Goal: Transaction & Acquisition: Purchase product/service

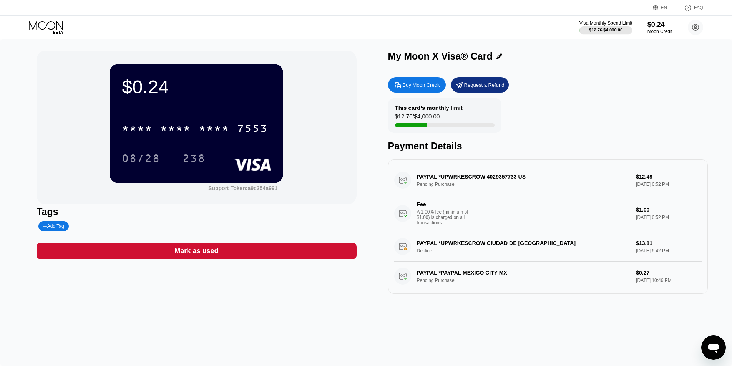
click at [608, 30] on div "$12.76 / $4,000.00" at bounding box center [605, 30] width 33 height 5
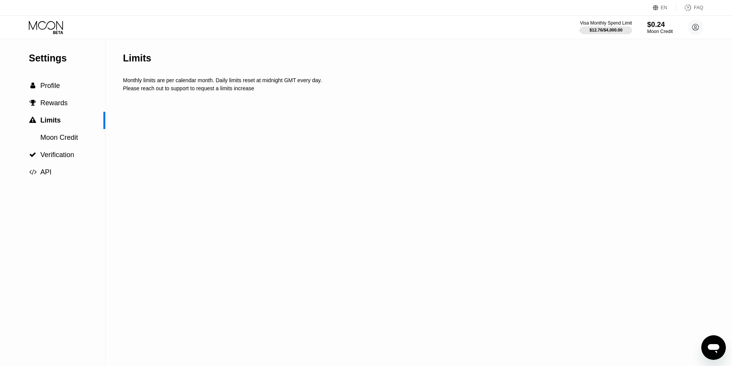
click at [663, 27] on div "$0.24" at bounding box center [660, 24] width 26 height 8
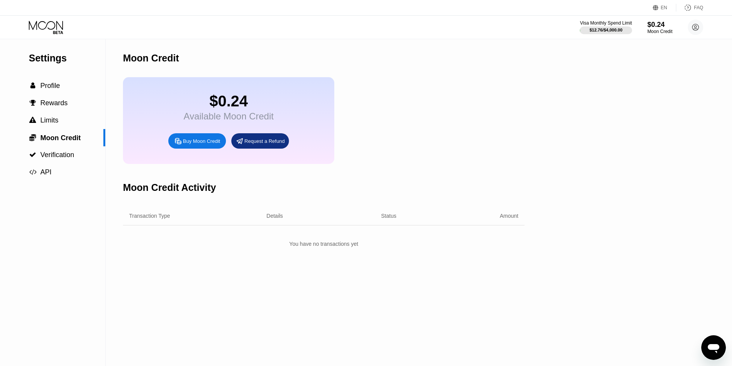
click at [53, 22] on icon at bounding box center [46, 25] width 34 height 9
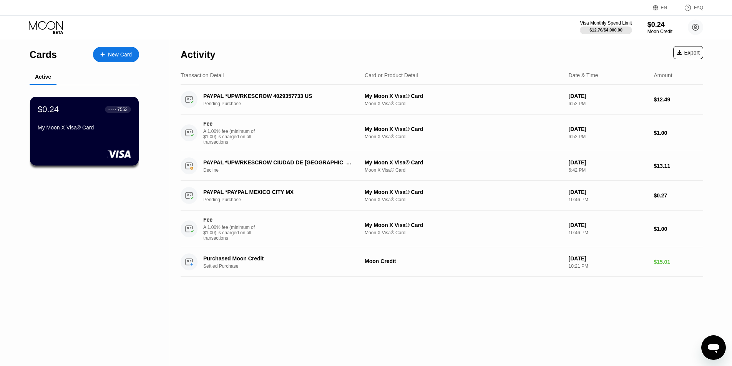
click at [131, 47] on div "New Card" at bounding box center [116, 54] width 46 height 15
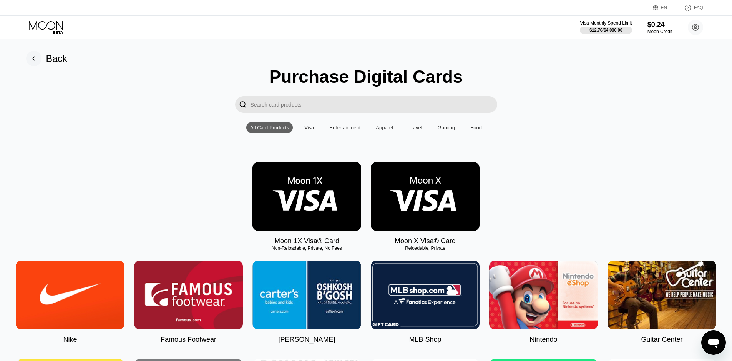
click at [453, 210] on img at bounding box center [425, 196] width 109 height 69
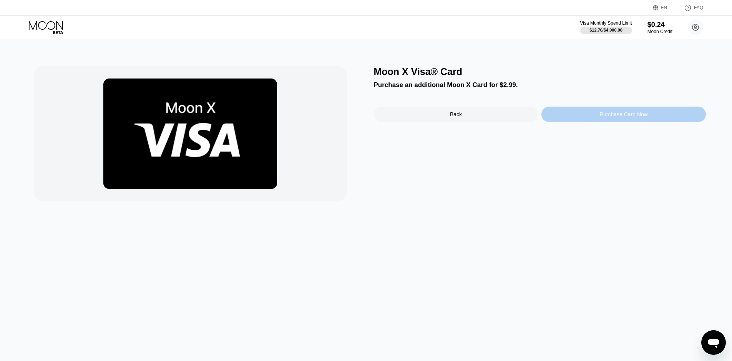
click at [619, 120] on div "Purchase Card Now" at bounding box center [624, 113] width 165 height 15
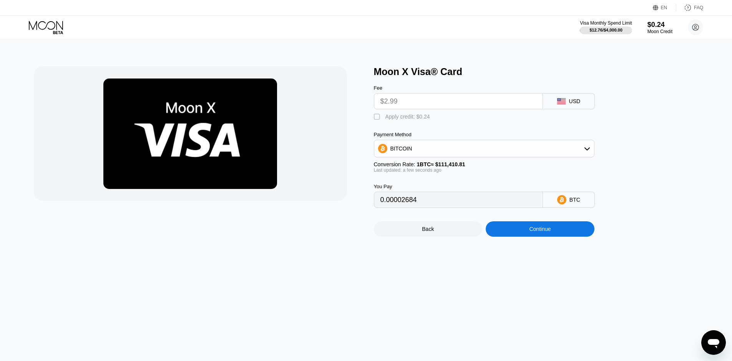
click at [472, 108] on input "$2.99" at bounding box center [459, 100] width 156 height 15
click at [467, 105] on input "$2.99" at bounding box center [459, 100] width 156 height 15
click at [461, 101] on input "$2.99" at bounding box center [459, 100] width 156 height 15
click at [457, 145] on div "BITCOIN" at bounding box center [484, 148] width 220 height 15
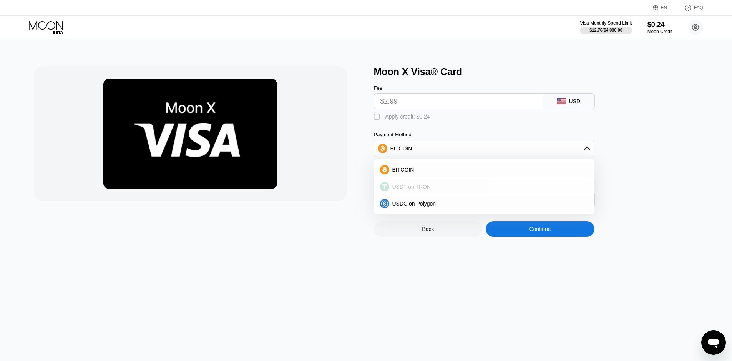
click at [442, 189] on div "USDT on TRON" at bounding box center [488, 186] width 199 height 6
type input "3.02"
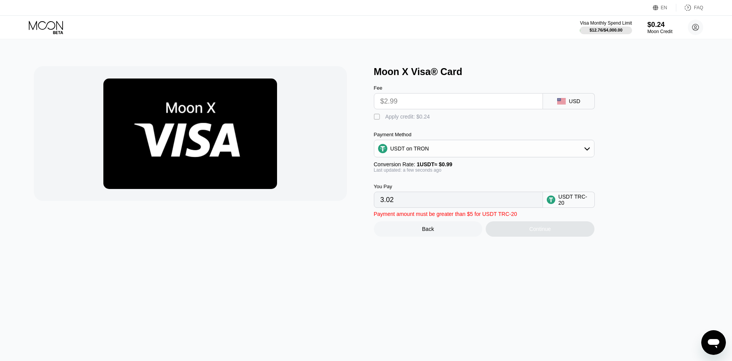
click at [417, 275] on div "Moon X Visa® Card Fee $2.99 USD  Apply credit: $0.24 Payment Method USDT on TR…" at bounding box center [366, 199] width 738 height 321
click at [533, 236] on div "Continue" at bounding box center [540, 228] width 109 height 15
click at [403, 120] on div "Apply credit: $0.24" at bounding box center [408, 116] width 45 height 6
click at [436, 156] on div "USDT on TRON" at bounding box center [484, 148] width 220 height 15
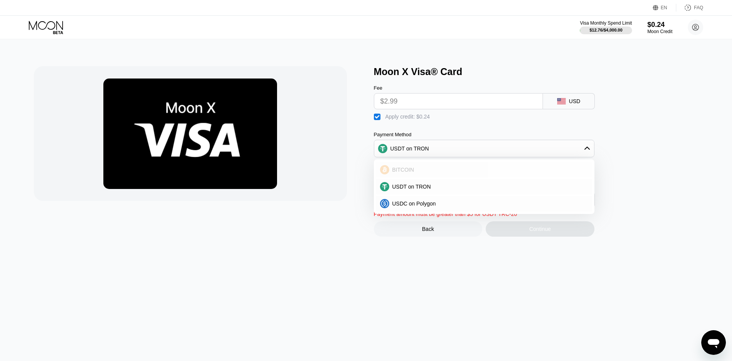
click at [439, 172] on div "BITCOIN" at bounding box center [488, 169] width 199 height 6
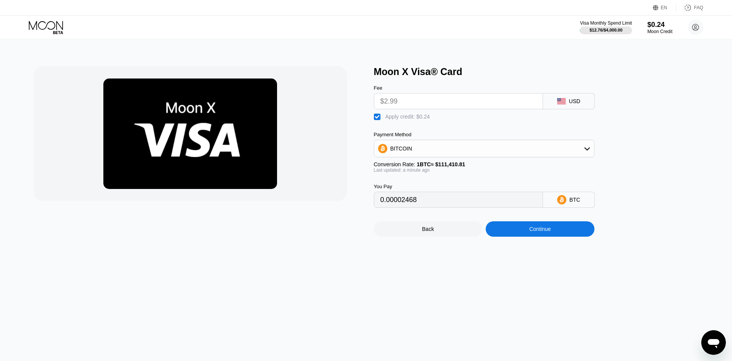
click at [421, 120] on div "Apply credit: $0.24" at bounding box center [408, 116] width 45 height 6
drag, startPoint x: 565, startPoint y: 313, endPoint x: 566, endPoint y: 309, distance: 4.4
click at [565, 313] on div "Moon X Visa® Card Fee $2.99 USD  Apply credit: $0.24 Payment Method BITCOIN Co…" at bounding box center [366, 199] width 738 height 321
click at [393, 117] on div "Apply credit: $0.24" at bounding box center [408, 116] width 45 height 6
click at [537, 230] on div "Continue" at bounding box center [540, 228] width 109 height 15
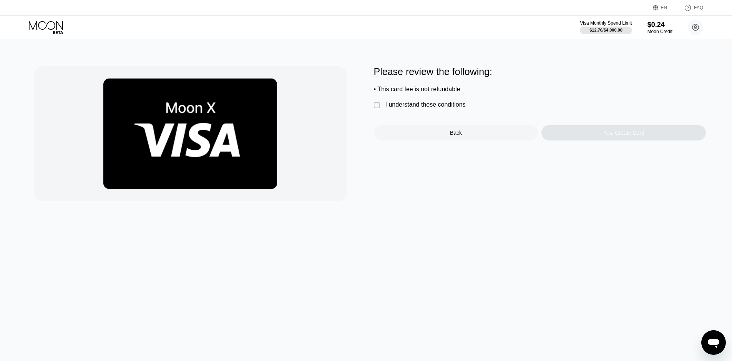
click at [423, 91] on div "• This card fee is not refundable" at bounding box center [540, 89] width 332 height 7
click at [419, 108] on div "I understand these conditions" at bounding box center [426, 104] width 80 height 7
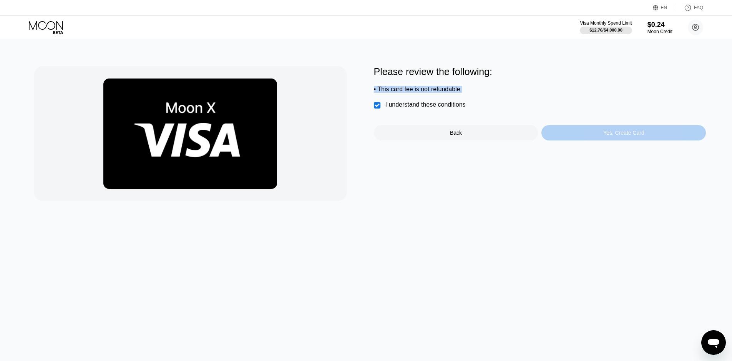
click at [591, 140] on div "Yes, Create Card" at bounding box center [624, 132] width 165 height 15
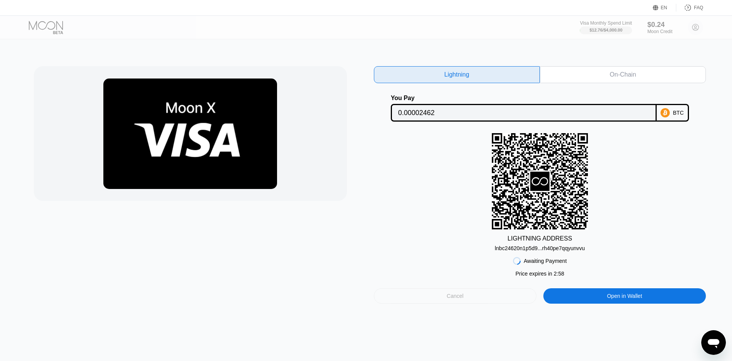
click at [451, 296] on div "Cancel" at bounding box center [455, 295] width 17 height 7
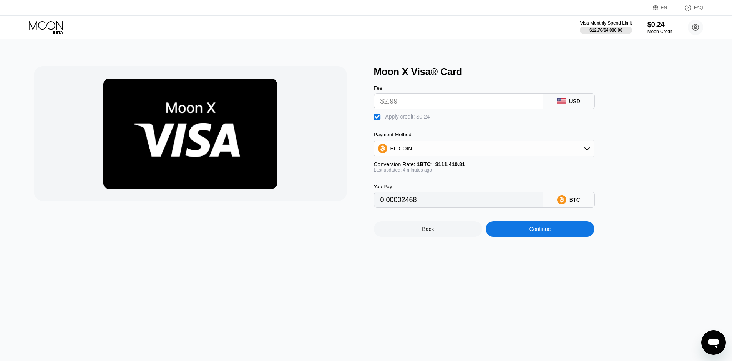
type input "0.0000247"
click at [651, 30] on div "Moon Credit" at bounding box center [660, 31] width 26 height 5
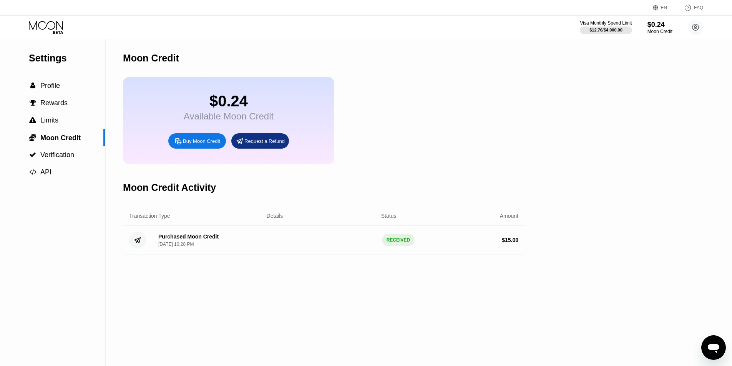
click at [211, 319] on div "Moon Credit $0.24 Available Moon Credit Buy Moon Credit Request a Refund Moon C…" at bounding box center [324, 202] width 402 height 327
click at [309, 246] on div "Purchased Moon Credit Sep 22, 2025, 10:28 PM RECEIVED $ 15.00" at bounding box center [324, 241] width 402 height 30
click at [177, 240] on div "Purchased Moon Credit" at bounding box center [188, 237] width 60 height 6
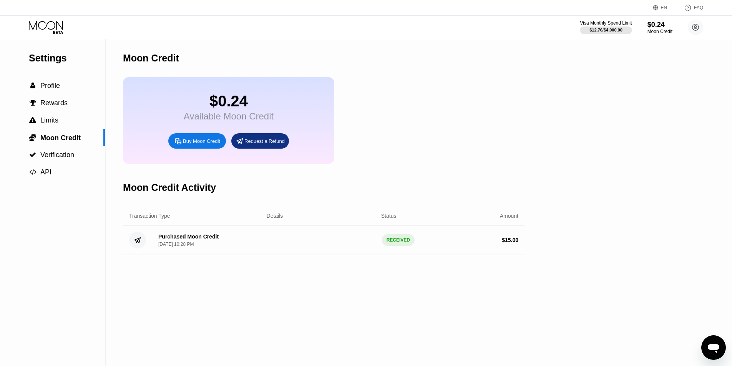
click at [177, 240] on div "Purchased Moon Credit" at bounding box center [188, 237] width 60 height 6
click at [45, 23] on icon at bounding box center [47, 27] width 36 height 13
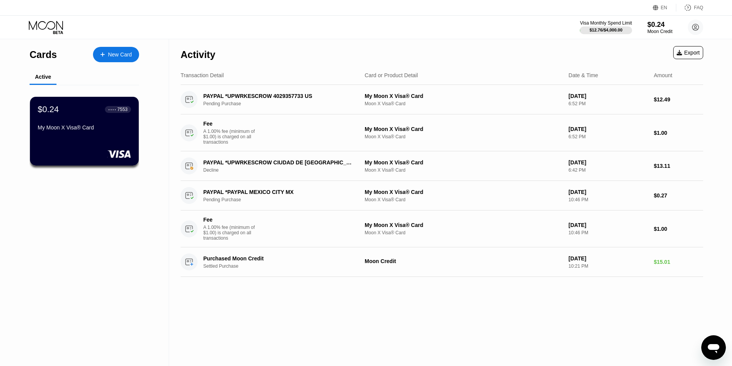
click at [123, 64] on div "Cards New Card" at bounding box center [85, 52] width 110 height 27
click at [128, 58] on div "New Card" at bounding box center [116, 54] width 46 height 15
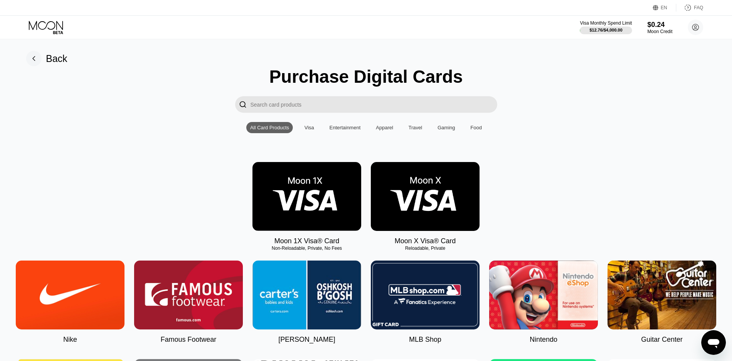
click at [431, 209] on img at bounding box center [425, 196] width 109 height 69
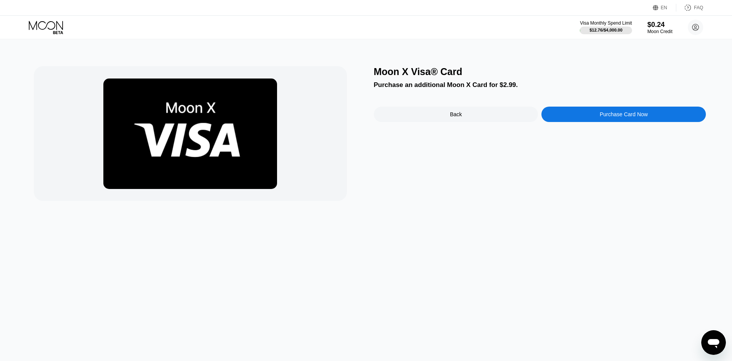
click at [608, 117] on div "Purchase Card Now" at bounding box center [624, 114] width 48 height 6
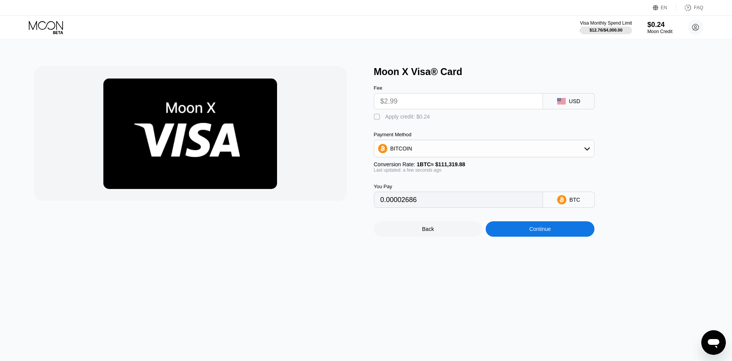
drag, startPoint x: 381, startPoint y: 118, endPoint x: 390, endPoint y: 118, distance: 8.9
click at [381, 117] on div "" at bounding box center [378, 117] width 8 height 8
click at [697, 271] on div "Moon X Visa® Card Fee $2.99 USD  Apply credit: $0.24 Payment Method BITCOIN Co…" at bounding box center [366, 199] width 738 height 321
type input "0.00002474"
click at [339, 147] on div at bounding box center [190, 133] width 313 height 135
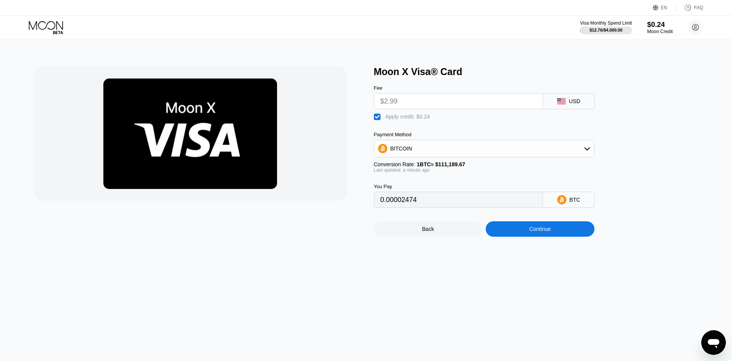
click at [660, 23] on div "$0.24" at bounding box center [660, 24] width 26 height 8
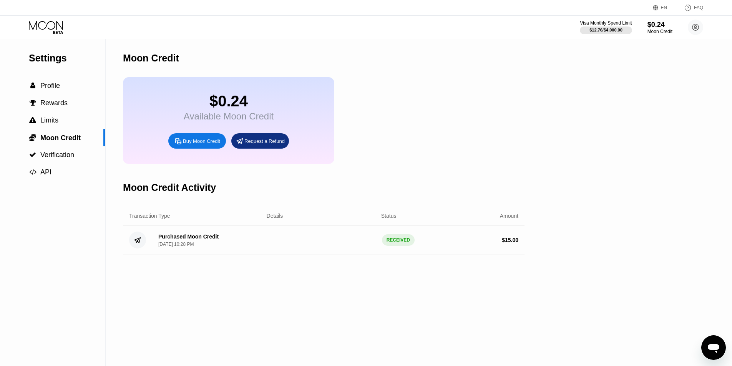
click at [190, 144] on div "Buy Moon Credit" at bounding box center [201, 141] width 37 height 7
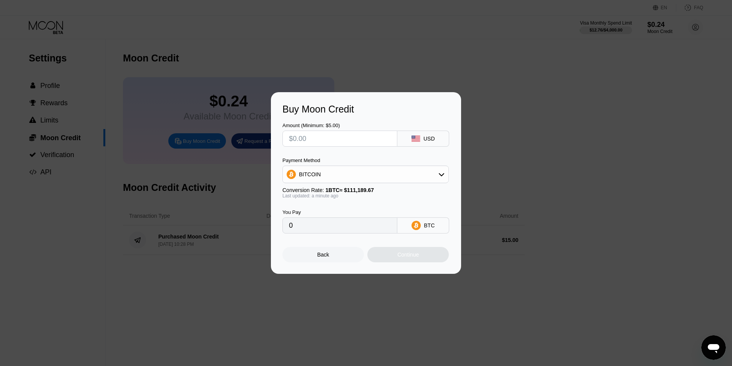
click at [381, 136] on input "text" at bounding box center [340, 138] width 102 height 15
click at [331, 260] on div "Back" at bounding box center [323, 254] width 81 height 15
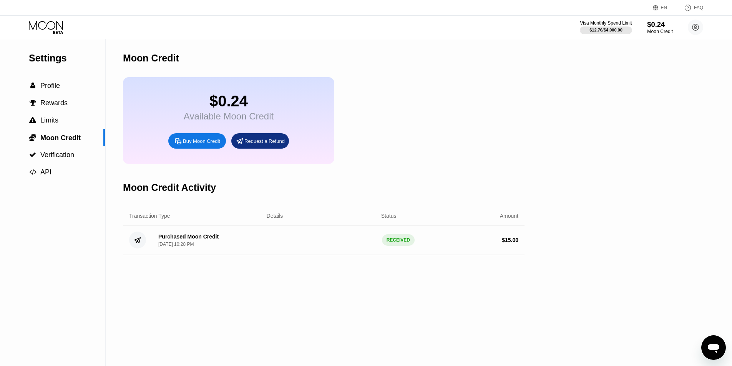
click at [663, 30] on div "Moon Credit" at bounding box center [660, 31] width 26 height 5
click at [50, 33] on icon at bounding box center [47, 27] width 36 height 13
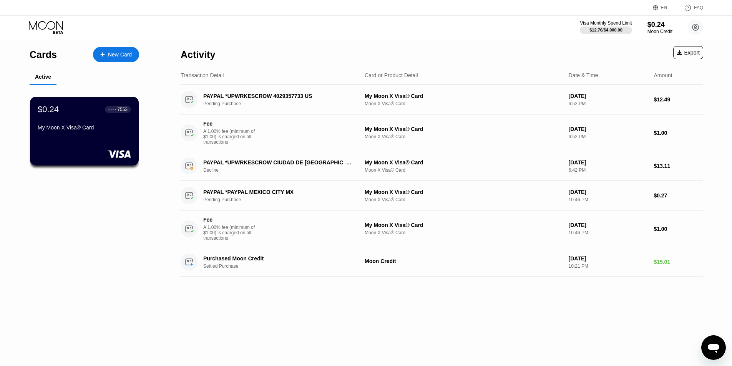
click at [115, 55] on div "New Card" at bounding box center [120, 55] width 24 height 7
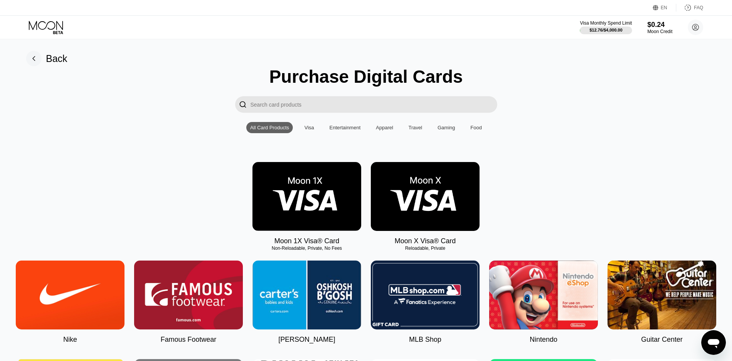
click at [439, 208] on img at bounding box center [425, 196] width 109 height 69
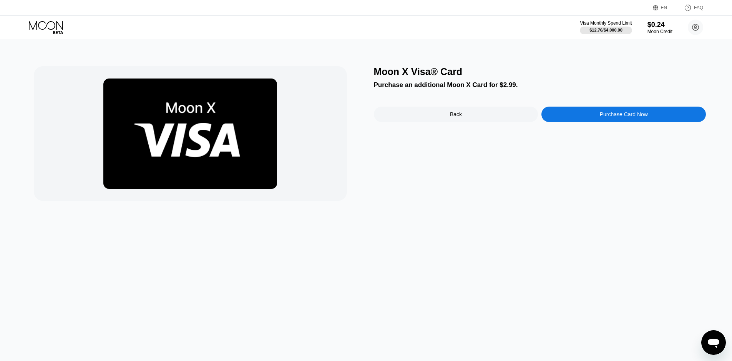
click at [633, 115] on div "Purchase Card Now" at bounding box center [624, 114] width 48 height 6
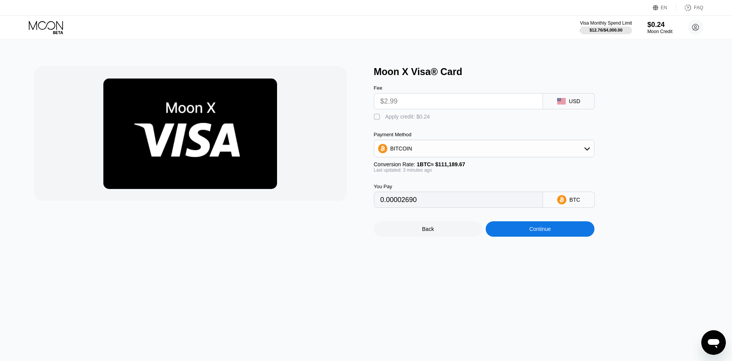
click at [401, 120] on div "Apply credit: $0.24" at bounding box center [408, 116] width 45 height 6
click at [534, 250] on div "Moon X Visa® Card Fee $2.99 USD  Apply credit: $0.24 Payment Method BITCOIN Co…" at bounding box center [366, 199] width 738 height 321
click at [539, 236] on div "Continue" at bounding box center [540, 228] width 109 height 15
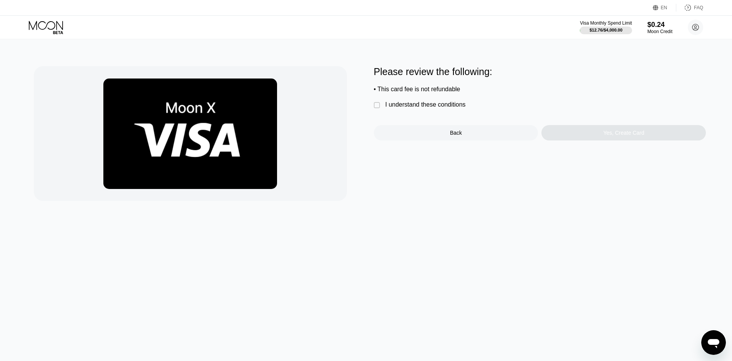
click at [443, 108] on div "I understand these conditions" at bounding box center [426, 104] width 80 height 7
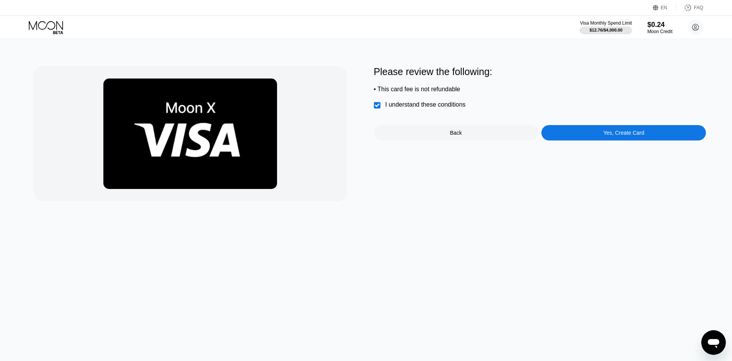
click at [597, 140] on div "Yes, Create Card" at bounding box center [624, 132] width 165 height 15
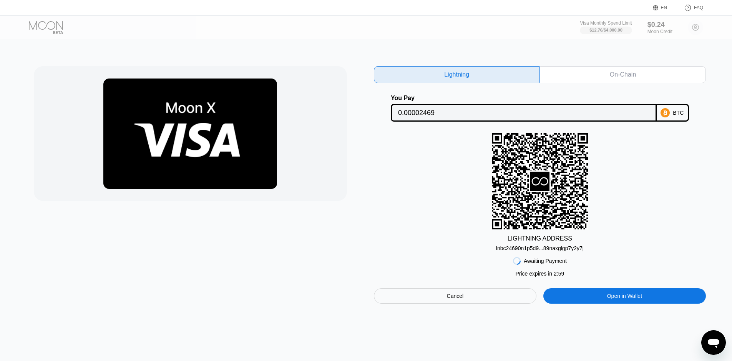
click at [434, 303] on div "Cancel" at bounding box center [455, 295] width 163 height 15
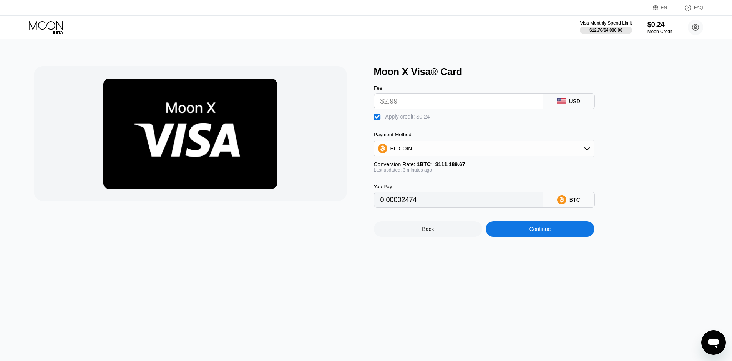
click at [405, 116] on div "Apply credit: $0.24" at bounding box center [408, 116] width 45 height 6
click at [400, 118] on div "Apply credit: $0.24" at bounding box center [408, 116] width 45 height 6
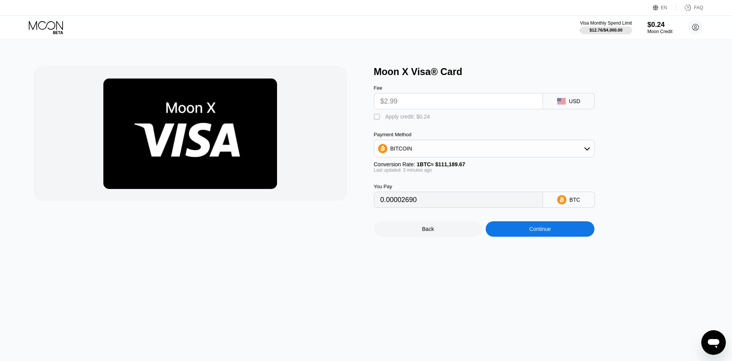
click at [361, 284] on div "Moon X Visa® Card Fee $2.99 USD  Apply credit: $0.24 Payment Method BITCOIN Co…" at bounding box center [366, 199] width 738 height 321
type input "0.00002691"
click at [660, 31] on div "Moon Credit" at bounding box center [660, 31] width 26 height 5
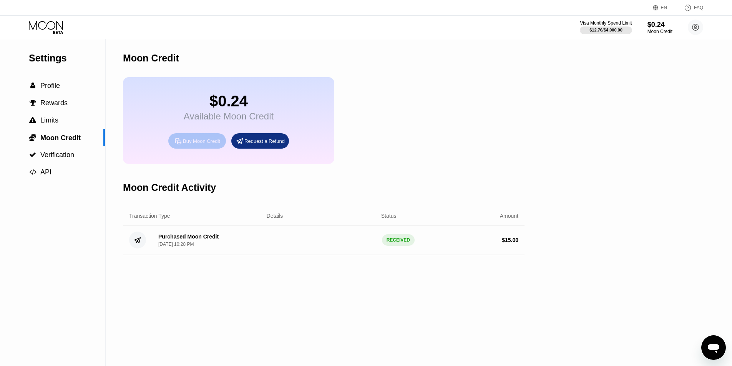
click at [213, 145] on div "Buy Moon Credit" at bounding box center [201, 141] width 37 height 7
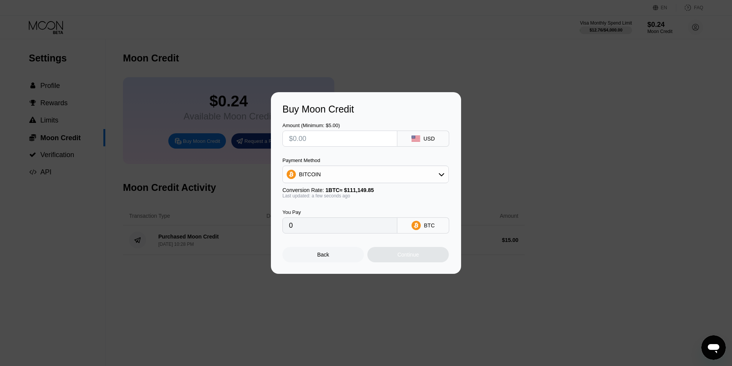
click at [379, 141] on input "text" at bounding box center [340, 138] width 102 height 15
type input "$1"
type input "0.00000900"
type input "$1"
click at [294, 258] on div "Back" at bounding box center [323, 254] width 81 height 15
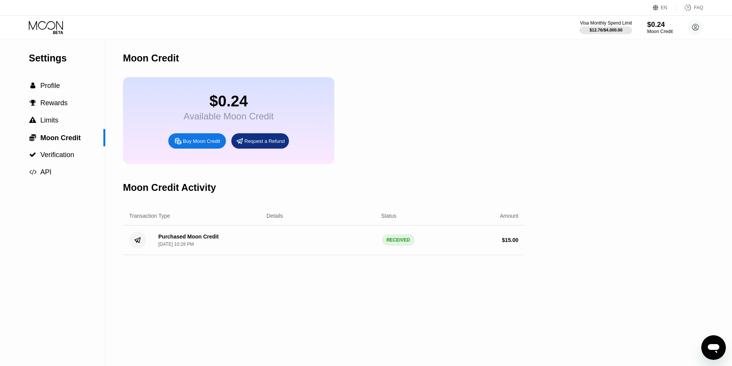
click at [648, 30] on div "Moon Credit" at bounding box center [660, 31] width 26 height 5
click at [603, 30] on div "$12.76 / $4,000.00" at bounding box center [605, 30] width 33 height 5
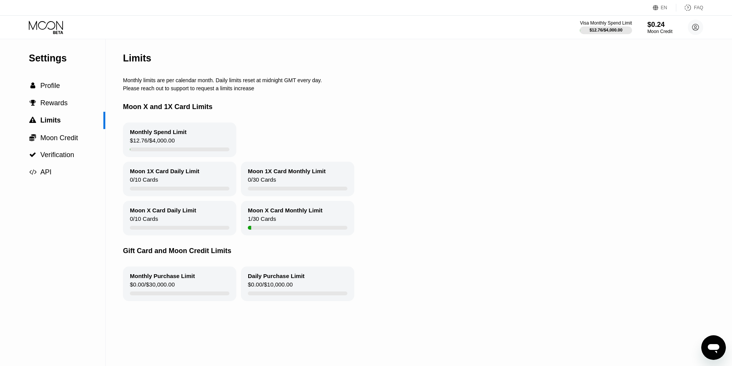
click at [149, 135] on div "Monthly Spend Limit" at bounding box center [158, 132] width 57 height 7
click at [75, 88] on div " Profile" at bounding box center [52, 86] width 105 height 8
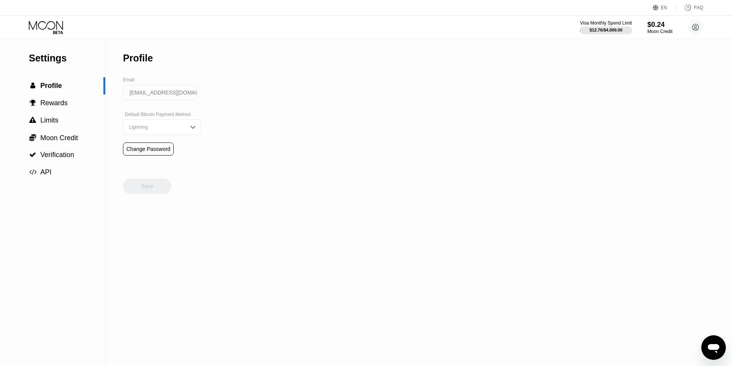
click at [73, 57] on div "Settings" at bounding box center [67, 58] width 76 height 11
click at [49, 61] on div "Settings" at bounding box center [67, 58] width 76 height 11
click at [50, 31] on icon at bounding box center [47, 27] width 36 height 13
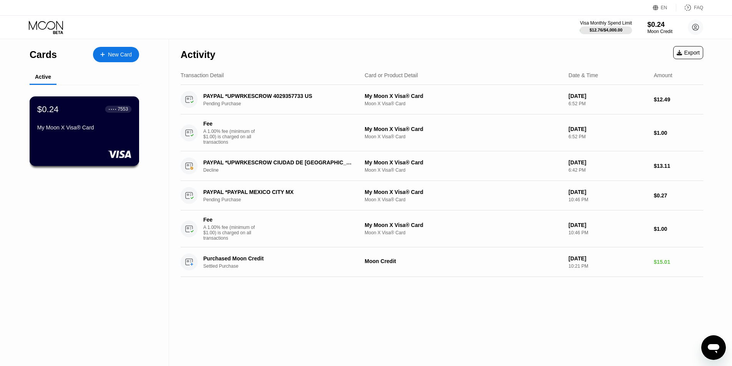
click at [108, 121] on div "$0.24 ● ● ● ● 7553 My Moon X Visa® Card" at bounding box center [84, 119] width 94 height 30
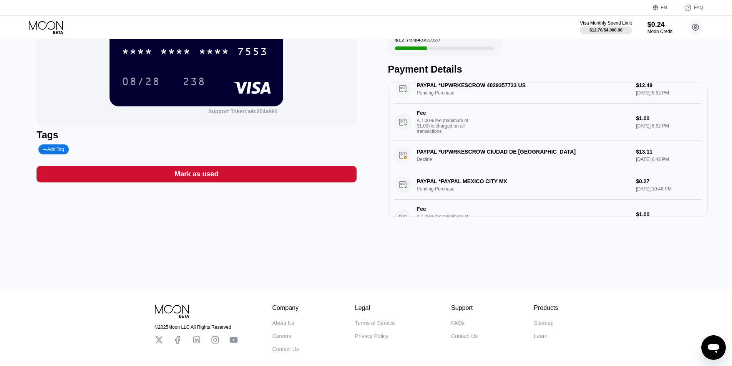
scroll to position [53, 0]
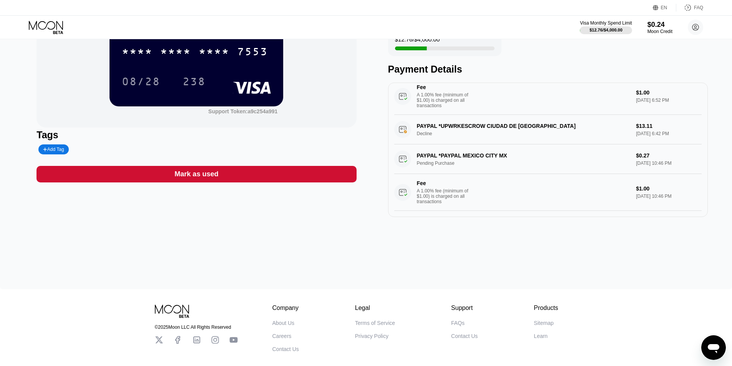
scroll to position [15, 0]
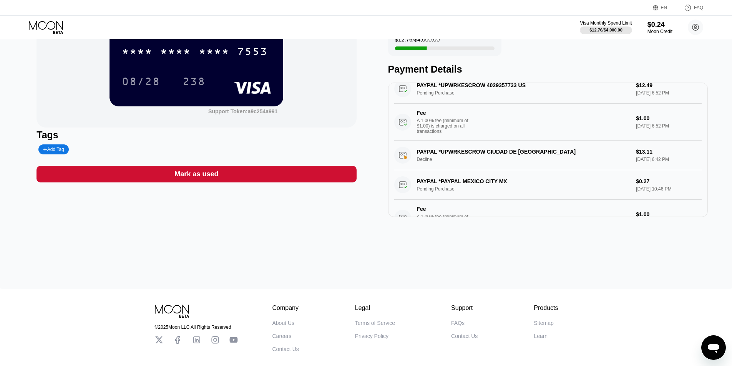
click at [474, 249] on div "$0.24 * * * * * * * * * * * * 7553 08/28 238 Support Token: a9c254a991 Tags Add…" at bounding box center [366, 125] width 732 height 327
click at [307, 166] on div "$0.24 * * * * * * * * * * * * 7553 08/28 238 Support Token: a9c254a991 Tags Add…" at bounding box center [197, 95] width 320 height 243
click at [650, 27] on div "$0.24" at bounding box center [660, 24] width 26 height 8
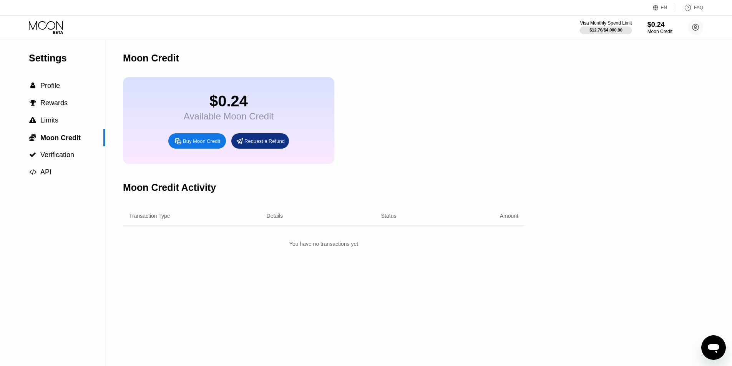
click at [189, 149] on div "Buy Moon Credit" at bounding box center [197, 140] width 58 height 15
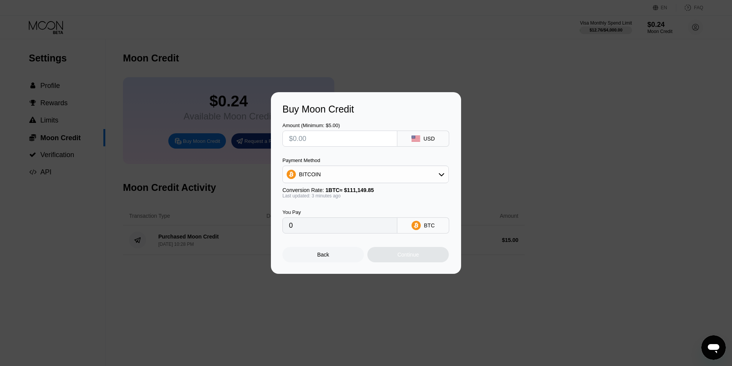
click at [377, 138] on input "text" at bounding box center [340, 138] width 102 height 15
type input "$1"
type input "0.00000900"
type input "$16"
type input "0.00014395"
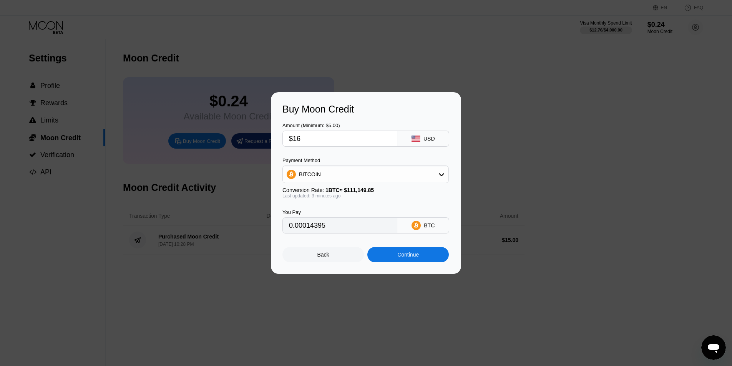
type input "$16"
click at [373, 159] on div "Payment Method" at bounding box center [366, 161] width 166 height 6
click at [405, 176] on div "BITCOIN" at bounding box center [366, 174] width 166 height 15
click at [363, 211] on div "USDT on TRON" at bounding box center [370, 212] width 145 height 6
type input "16.16"
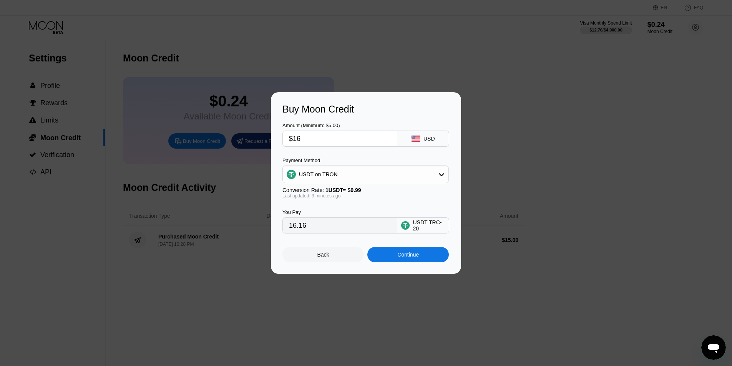
click at [373, 206] on div "You Pay 16.16 USDT TRC-20" at bounding box center [366, 216] width 167 height 35
click at [407, 263] on div "Continue" at bounding box center [407, 254] width 81 height 15
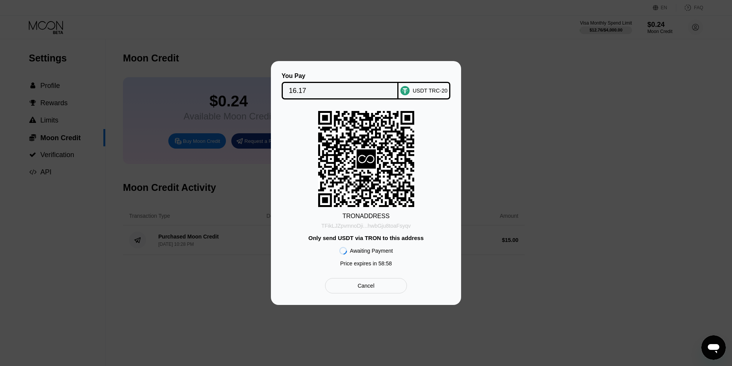
click at [375, 229] on div "TFikLJZpvmnoDji...hwbGju8toaFsyqv" at bounding box center [366, 226] width 90 height 6
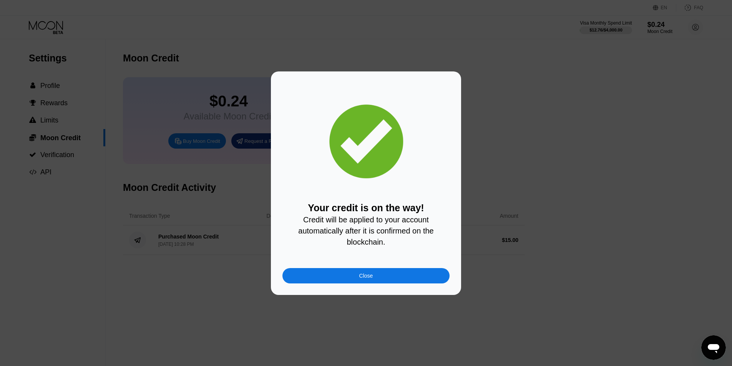
click at [361, 274] on div "Close" at bounding box center [366, 275] width 167 height 15
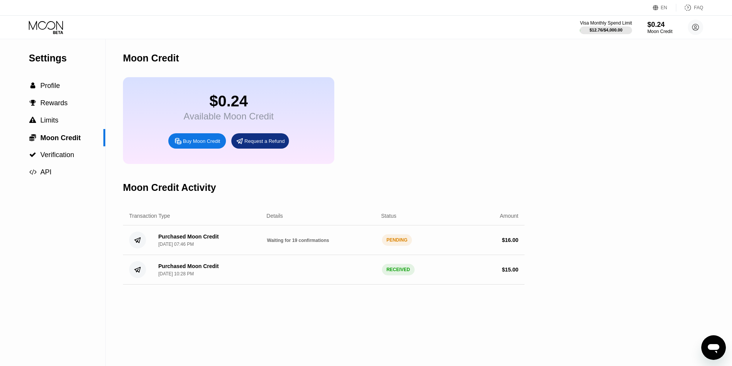
click at [291, 243] on span "Waiting for 19 confirmations" at bounding box center [298, 240] width 62 height 5
click at [57, 30] on icon at bounding box center [46, 25] width 34 height 9
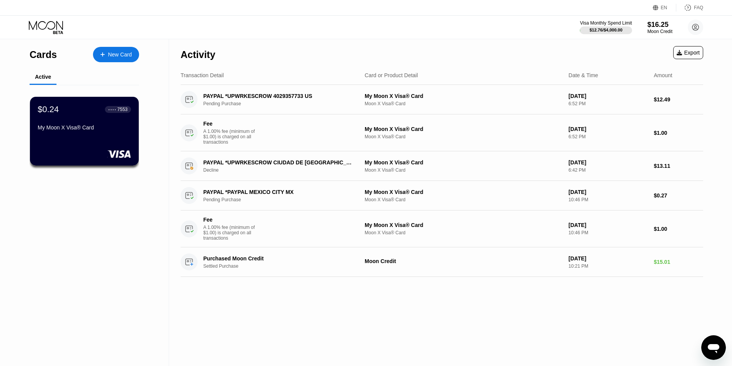
click at [110, 56] on div "New Card" at bounding box center [120, 55] width 24 height 7
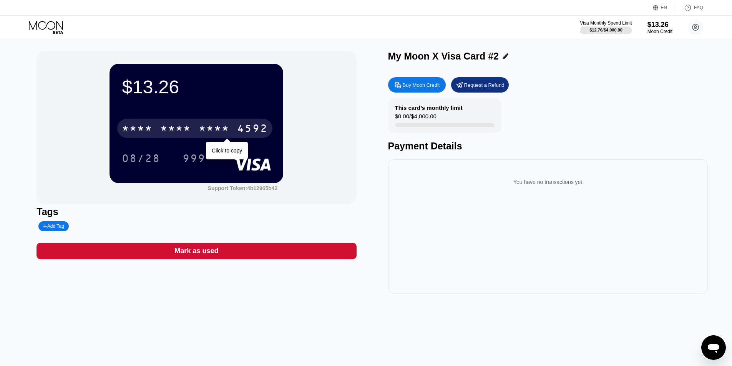
click at [256, 130] on div "4592" at bounding box center [252, 129] width 31 height 12
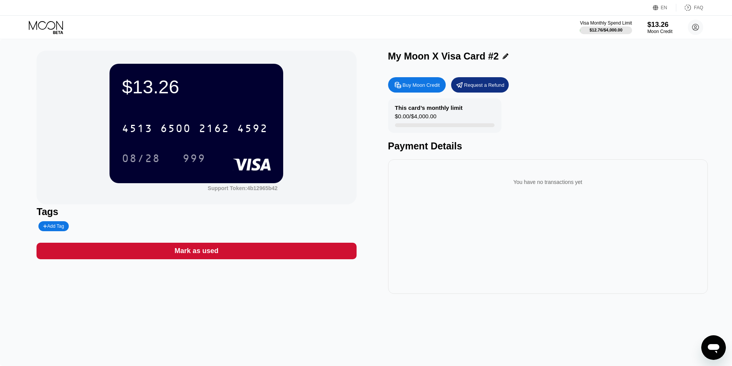
click at [412, 244] on div "You have no transactions yet" at bounding box center [548, 227] width 320 height 135
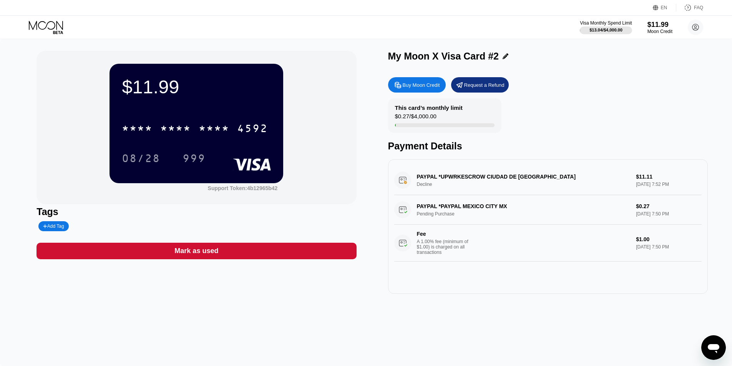
drag, startPoint x: 628, startPoint y: 180, endPoint x: 679, endPoint y: 183, distance: 50.8
click at [679, 183] on div "PAYPAL *UPWRKESCROW CIUDAD DE [GEOGRAPHIC_DATA] Decline $11.11 [DATE] 7:52 PM" at bounding box center [548, 181] width 308 height 30
click at [657, 28] on div "$11.99" at bounding box center [660, 24] width 26 height 8
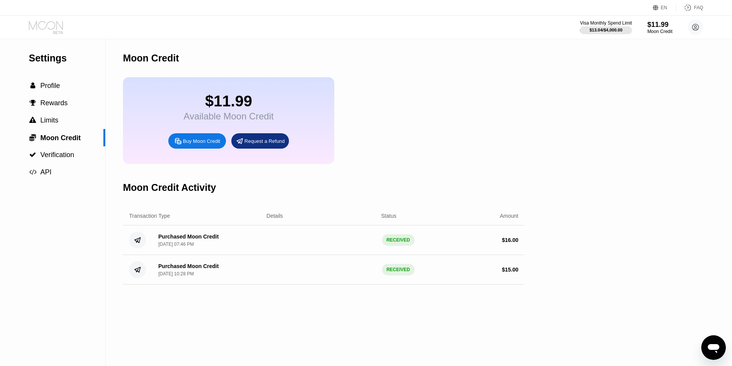
click at [53, 25] on icon at bounding box center [47, 27] width 36 height 13
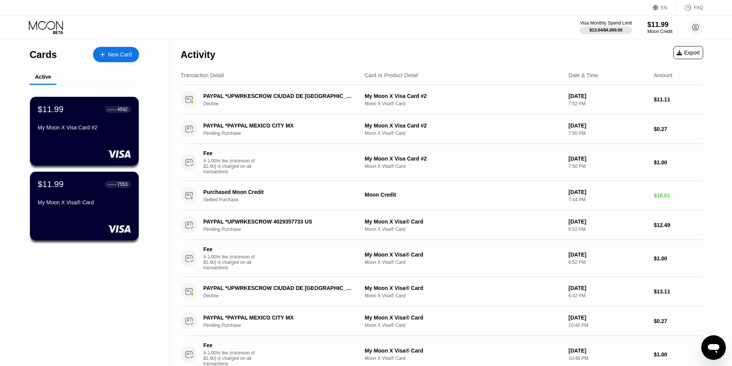
click at [88, 309] on div "Cards New Card Active $11.99 ● ● ● ● 4592 My Moon X Visa Card #2 $11.99 ● ● ● ●…" at bounding box center [84, 221] width 169 height 364
click at [276, 96] on div "PAYPAL *UPWRKESCROW CIUDAD DE [GEOGRAPHIC_DATA]" at bounding box center [277, 96] width 149 height 6
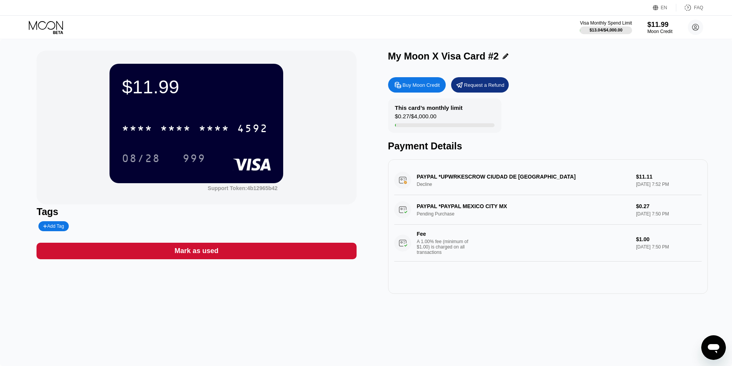
click at [543, 183] on div "PAYPAL *UPWRKESCROW CIUDAD DE [GEOGRAPHIC_DATA] Decline $11.11 [DATE] 7:52 PM" at bounding box center [548, 181] width 308 height 30
click at [660, 32] on div "Moon Credit" at bounding box center [660, 31] width 26 height 5
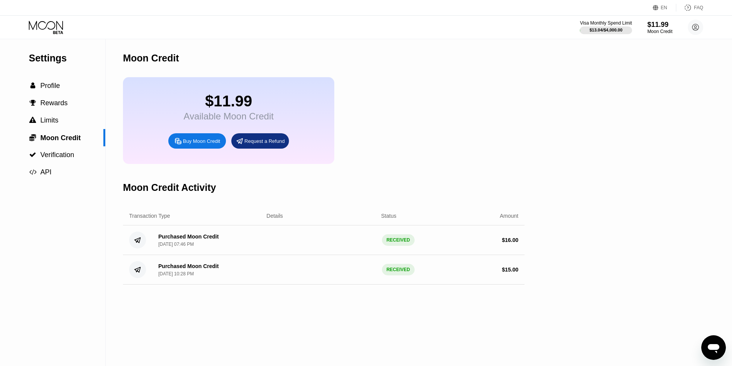
click at [53, 21] on icon at bounding box center [47, 27] width 36 height 13
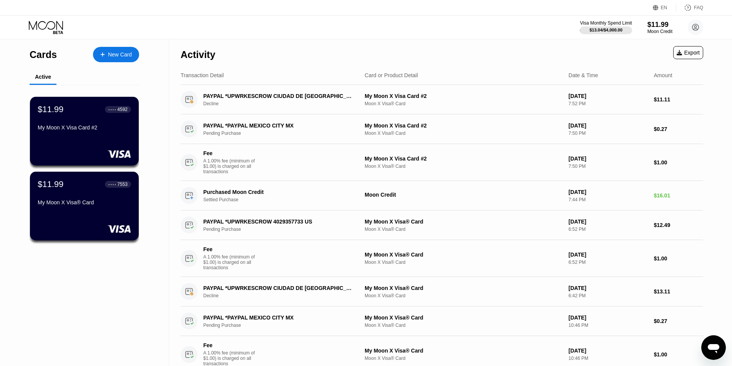
click at [623, 61] on div "Activity Export" at bounding box center [442, 52] width 523 height 27
click at [640, 101] on div "[DATE] 7:52 PM" at bounding box center [608, 99] width 79 height 13
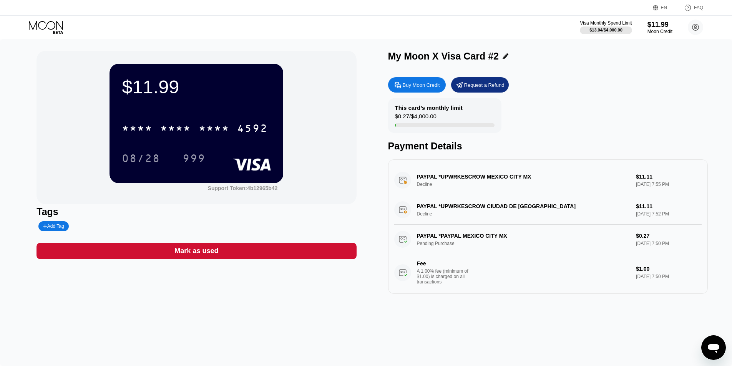
click at [571, 179] on div "PAYPAL *UPWRKESCROW MEXICO CITY MX Decline $11.11 [DATE] 7:55 PM" at bounding box center [548, 181] width 308 height 30
click at [500, 176] on div "PAYPAL *UPWRKESCROW MEXICO CITY MX Decline $11.11 [DATE] 7:55 PM" at bounding box center [548, 181] width 308 height 30
click at [41, 29] on icon at bounding box center [46, 25] width 34 height 9
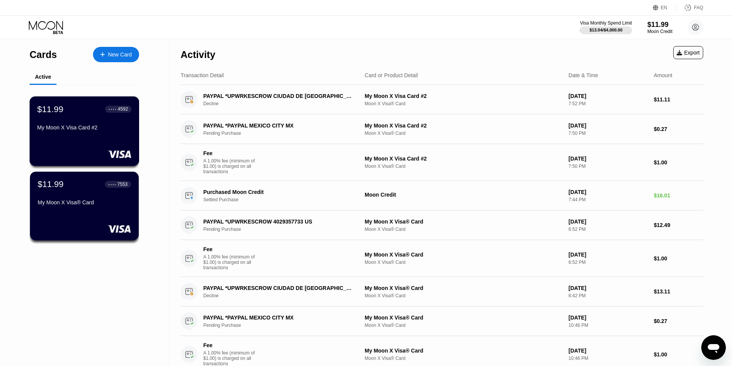
click at [106, 128] on div "My Moon X Visa Card #2" at bounding box center [84, 128] width 94 height 6
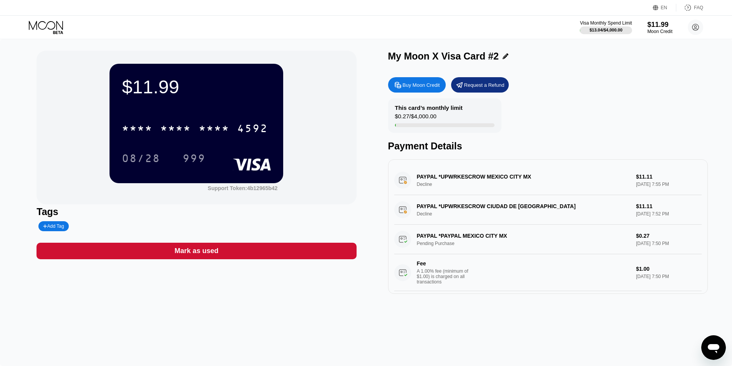
click at [32, 23] on icon at bounding box center [47, 27] width 36 height 13
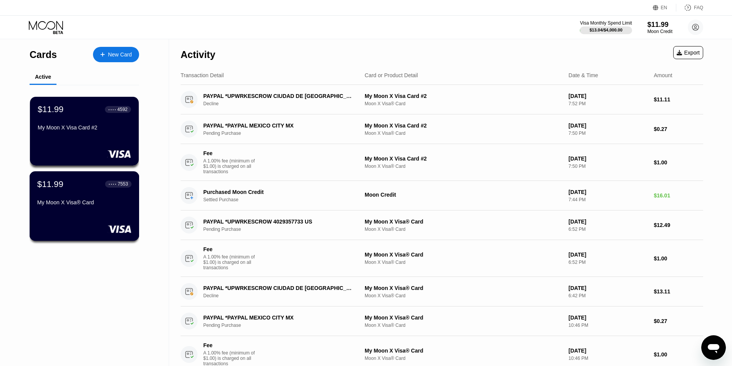
click at [85, 195] on div "$11.99 ● ● ● ● 7553 My Moon X Visa® Card" at bounding box center [84, 194] width 94 height 30
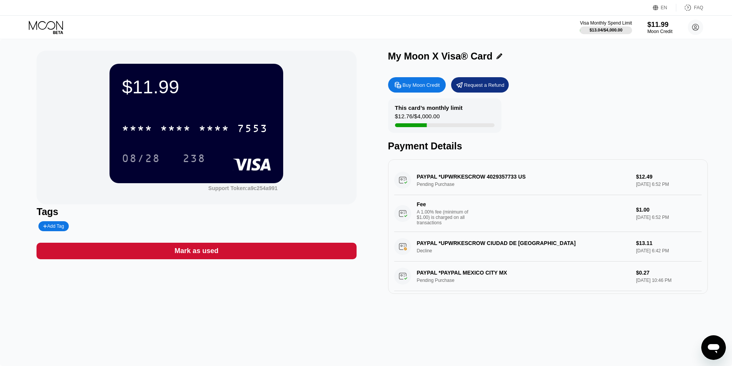
click at [462, 181] on div "PAYPAL *UPWRKESCROW 4029357733 US Pending Purchase $12.49 [DATE] 6:52 PM Fee A …" at bounding box center [548, 199] width 308 height 66
click at [491, 178] on div "PAYPAL *UPWRKESCROW 4029357733 US Pending Purchase $12.49 [DATE] 6:52 PM Fee A …" at bounding box center [548, 199] width 308 height 66
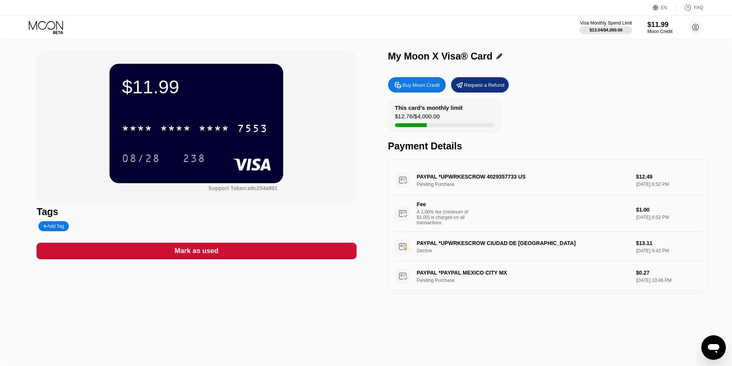
click at [491, 178] on div "PAYPAL *UPWRKESCROW 4029357733 US Pending Purchase $12.49 [DATE] 6:52 PM Fee A …" at bounding box center [548, 199] width 308 height 66
click at [58, 34] on icon at bounding box center [47, 27] width 36 height 13
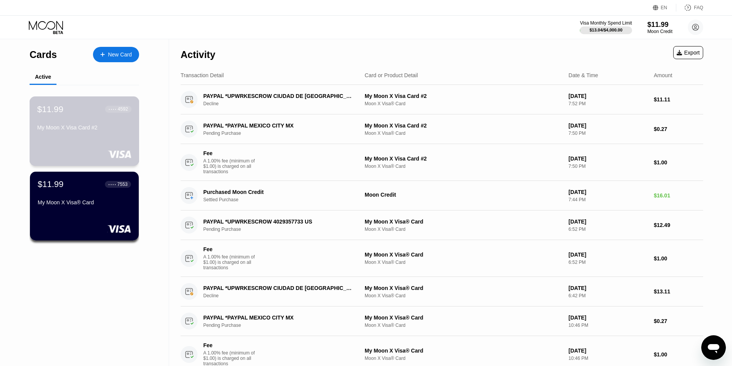
click at [84, 134] on div "My Moon X Visa Card #2" at bounding box center [84, 129] width 94 height 9
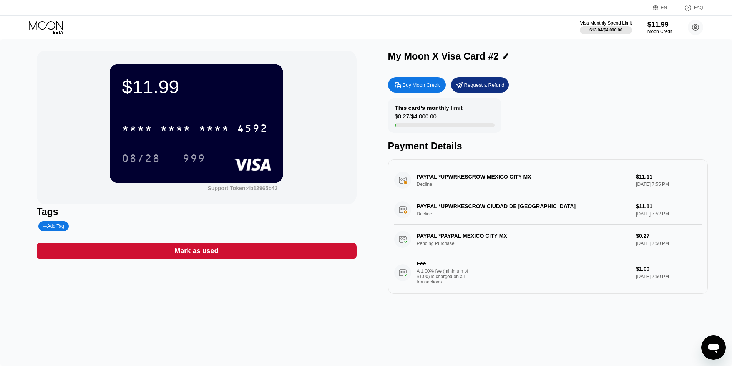
click at [501, 180] on div "PAYPAL *UPWRKESCROW MEXICO CITY MX Decline $11.11 [DATE] 7:55 PM" at bounding box center [548, 181] width 308 height 30
click at [500, 208] on div "PAYPAL *UPWRKESCROW CIUDAD DE [GEOGRAPHIC_DATA] Decline $11.11 [DATE] 7:52 PM" at bounding box center [548, 210] width 308 height 30
click at [501, 178] on div "PAYPAL *UPWRKESCROW MEXICO CITY MX Decline $11.11 [DATE] 7:55 PM" at bounding box center [548, 181] width 308 height 30
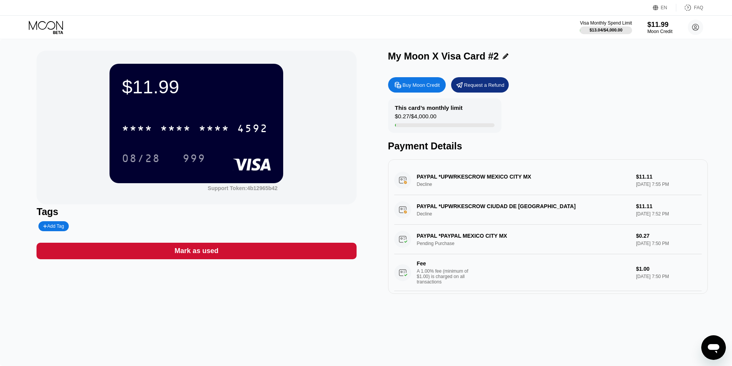
click at [501, 178] on div "PAYPAL *UPWRKESCROW MEXICO CITY MX Decline $11.11 [DATE] 7:55 PM" at bounding box center [548, 181] width 308 height 30
click at [485, 230] on div "PAYPAL *PAYPAL MEXICO CITY MX Pending Purchase $0.27 [DATE] 7:50 PM Fee A 1.00%…" at bounding box center [548, 258] width 308 height 66
click at [445, 266] on div "Fee" at bounding box center [444, 264] width 54 height 6
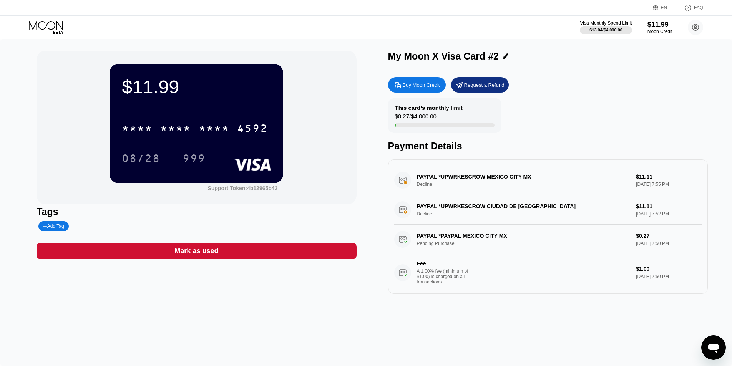
click at [451, 241] on div "PAYPAL *PAYPAL MEXICO CITY MX Pending Purchase $0.27 [DATE] 7:50 PM Fee A 1.00%…" at bounding box center [548, 258] width 308 height 66
click at [411, 113] on div "This card’s monthly limit $0.27 / $4,000.00" at bounding box center [444, 115] width 113 height 35
click at [279, 105] on div "$11.99 * * * * * * * * * * * * 4592 08/28 999" at bounding box center [197, 123] width 174 height 119
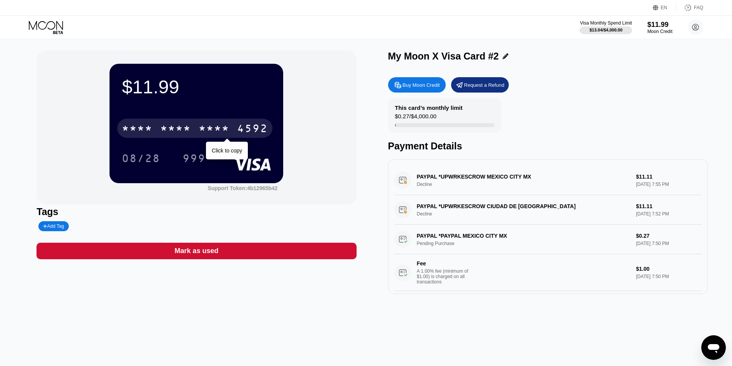
click at [242, 130] on div "4592" at bounding box center [252, 129] width 31 height 12
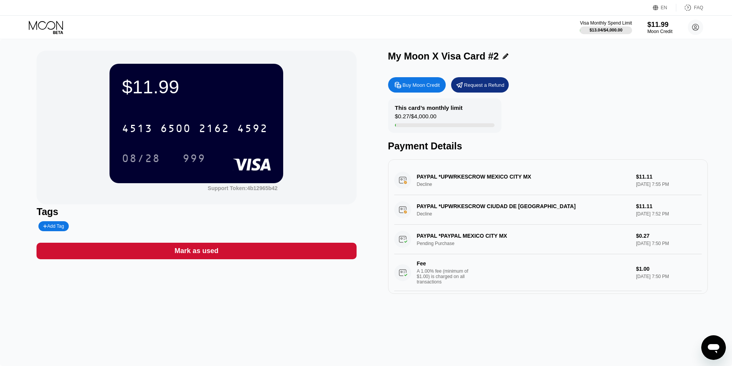
click at [166, 161] on div "08/28" at bounding box center [147, 158] width 50 height 19
click at [158, 161] on div "08/28" at bounding box center [141, 159] width 38 height 12
click at [652, 30] on div "Moon Credit" at bounding box center [660, 31] width 25 height 5
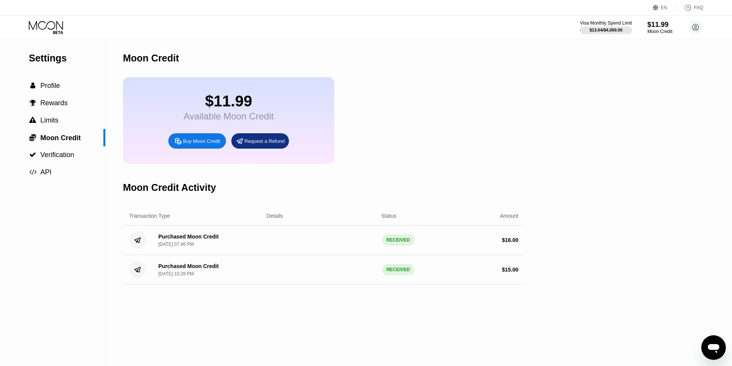
click at [62, 29] on icon at bounding box center [47, 27] width 36 height 13
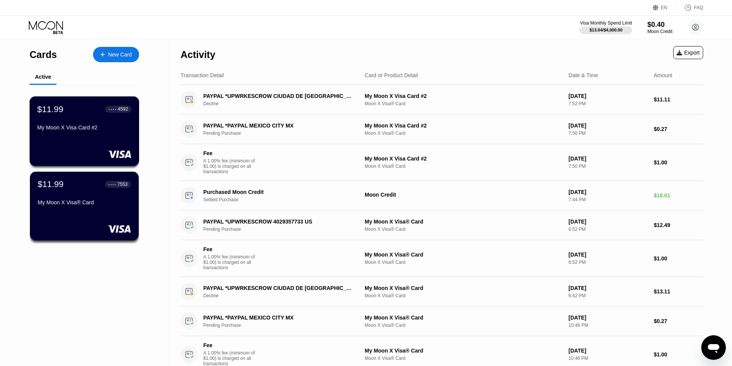
click at [75, 123] on div "$11.99 ● ● ● ● 4592 My Moon X Visa Card #2" at bounding box center [84, 119] width 94 height 30
